Goal: Information Seeking & Learning: Learn about a topic

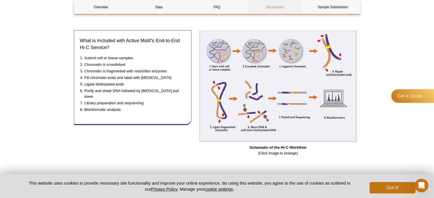
scroll to position [232, 0]
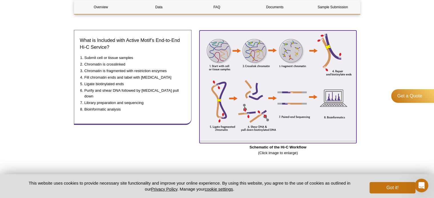
click at [271, 78] on img at bounding box center [277, 86] width 157 height 111
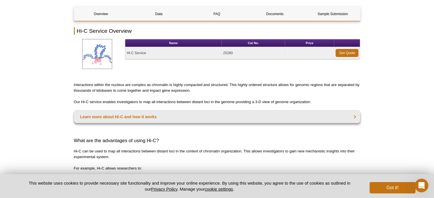
scroll to position [0, 0]
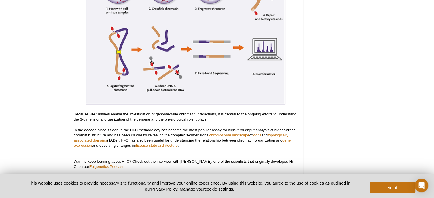
scroll to position [1249, 0]
click at [215, 86] on img at bounding box center [186, 34] width 200 height 142
click at [186, 77] on img at bounding box center [186, 34] width 200 height 142
click at [175, 69] on img at bounding box center [186, 34] width 200 height 142
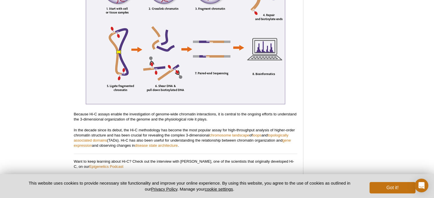
click at [175, 69] on img at bounding box center [186, 34] width 200 height 142
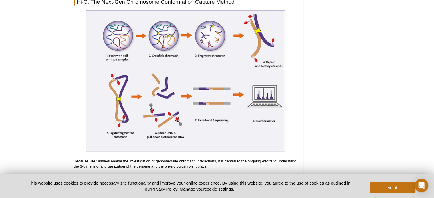
scroll to position [1201, 0]
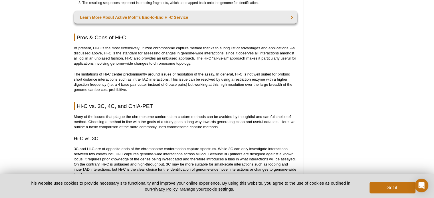
scroll to position [1565, 0]
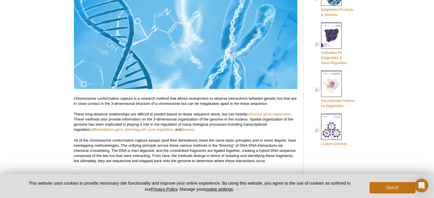
scroll to position [331, 0]
